Goal: Check status: Check status

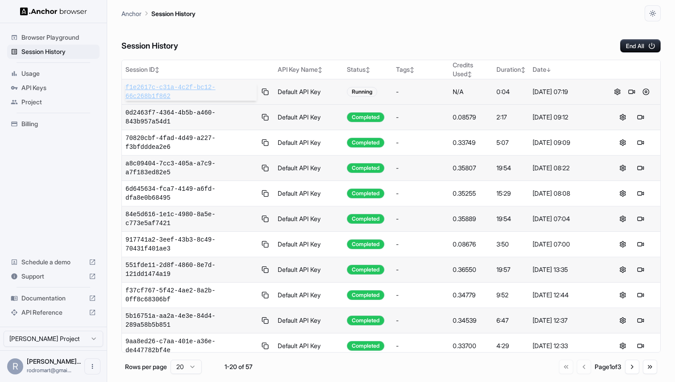
click at [150, 86] on span "f1e2617c-c31a-4c2f-bc12-66c268b1f862" at bounding box center [190, 92] width 131 height 18
click at [154, 97] on span "f1e2617c-c31a-4c2f-bc12-66c268b1f862" at bounding box center [190, 92] width 131 height 18
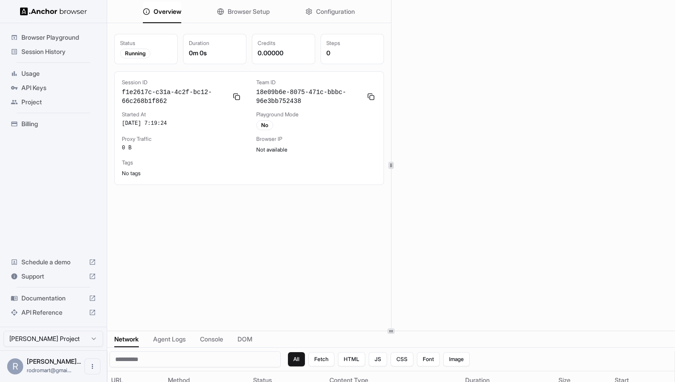
click at [402, 332] on div "Overview Browser Setup Configuration Status Running Duration 0m 0s Credits 0.00…" at bounding box center [391, 191] width 568 height 382
click at [254, 11] on span "Browser Setup" at bounding box center [249, 11] width 42 height 9
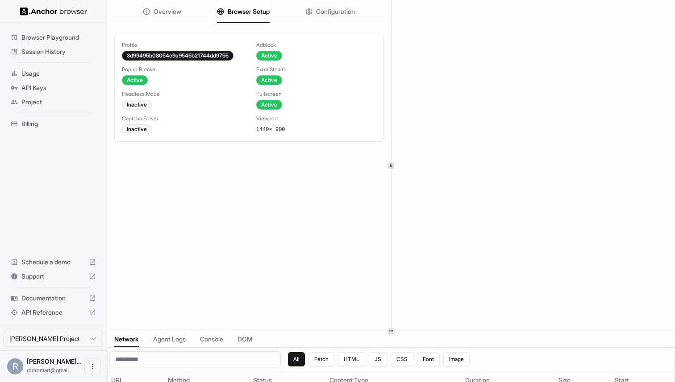
click at [316, 13] on button "Configuration" at bounding box center [330, 12] width 50 height 20
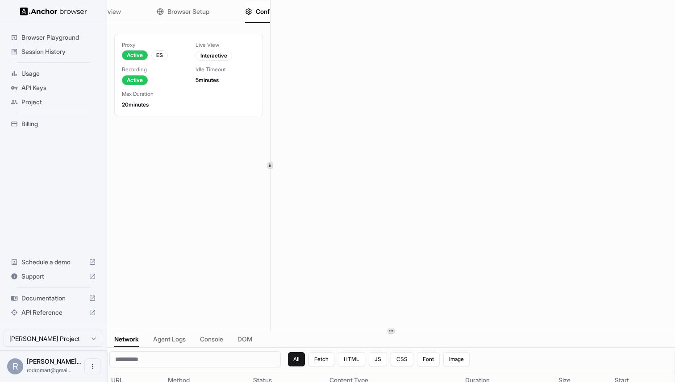
click at [270, 180] on div at bounding box center [270, 165] width 0 height 331
click at [112, 10] on span "Overview" at bounding box center [107, 11] width 28 height 9
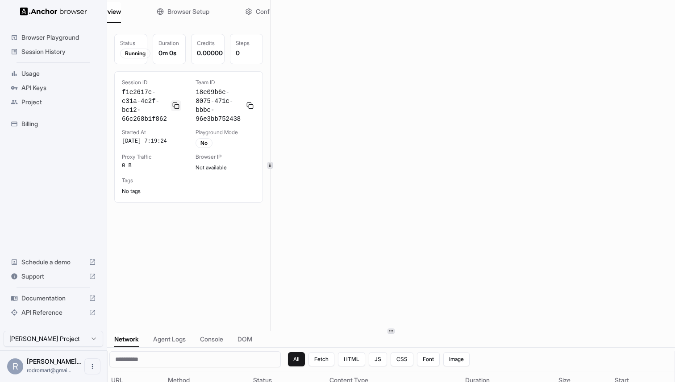
click at [177, 107] on button at bounding box center [175, 105] width 11 height 11
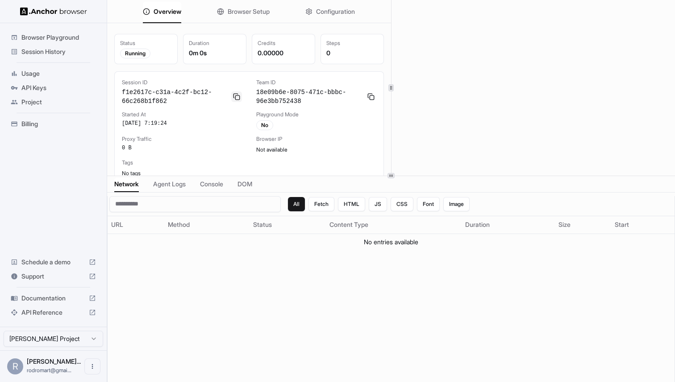
click at [235, 95] on button at bounding box center [236, 96] width 11 height 11
click at [141, 51] on div "Running" at bounding box center [135, 54] width 30 height 10
click at [165, 11] on span "Overview" at bounding box center [168, 11] width 28 height 9
click at [60, 50] on span "Session History" at bounding box center [58, 51] width 75 height 9
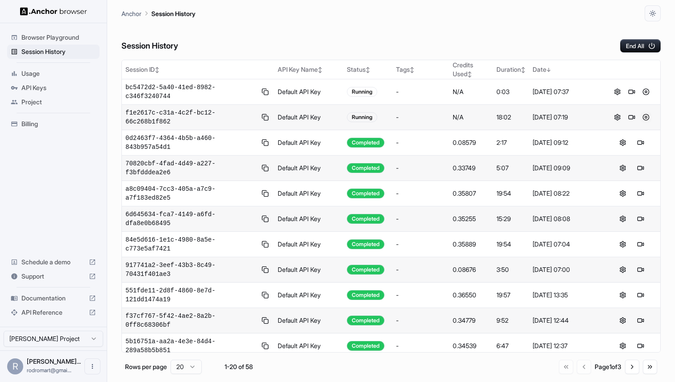
click at [646, 115] on button at bounding box center [645, 117] width 11 height 11
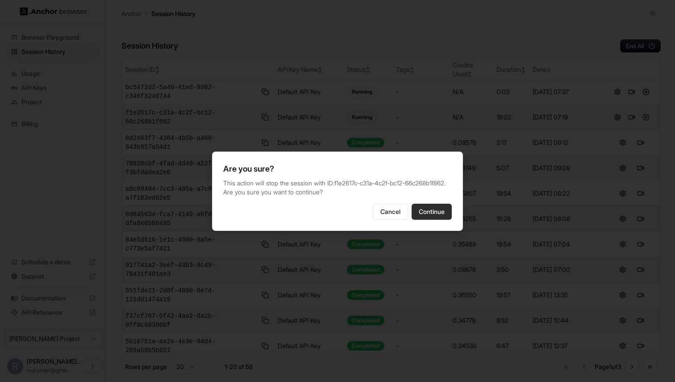
click at [438, 212] on button "Continue" at bounding box center [431, 212] width 40 height 16
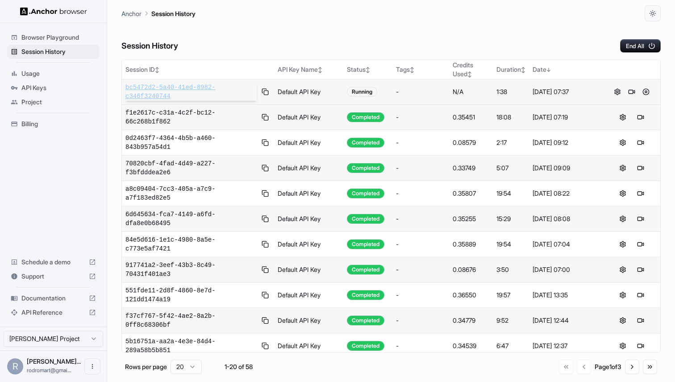
click at [164, 89] on span "bc5472d2-5a40-41ed-8982-c346f3240744" at bounding box center [190, 92] width 131 height 18
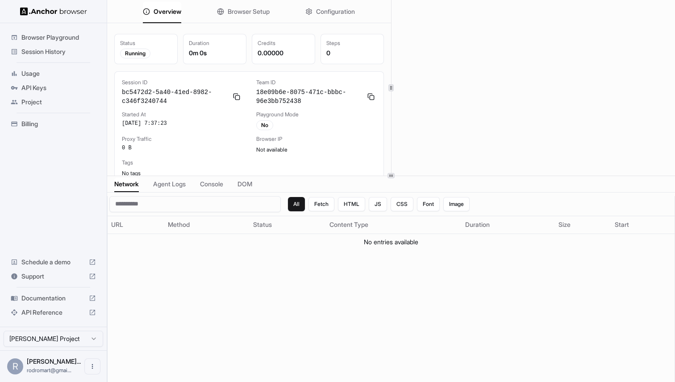
scroll to position [6, 0]
click at [224, 12] on button "Browser Setup" at bounding box center [243, 12] width 53 height 20
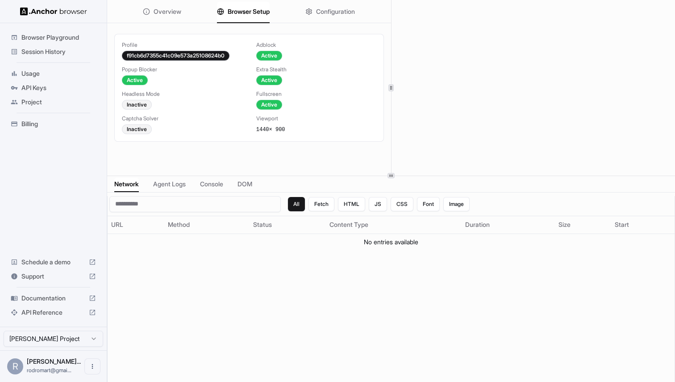
click at [316, 10] on span "Configuration" at bounding box center [335, 11] width 39 height 9
